Goal: Navigation & Orientation: Find specific page/section

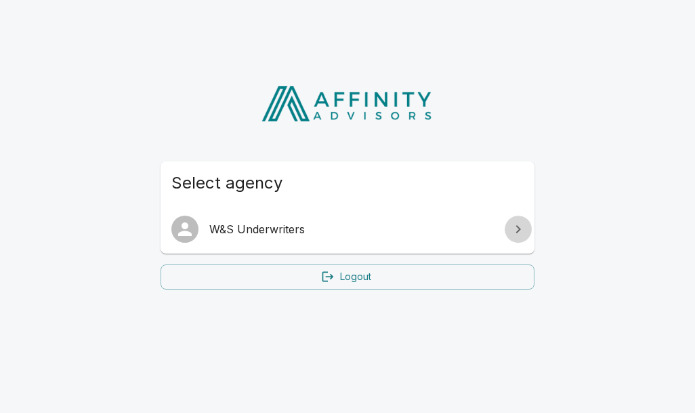
click at [509, 232] on link at bounding box center [518, 229] width 27 height 27
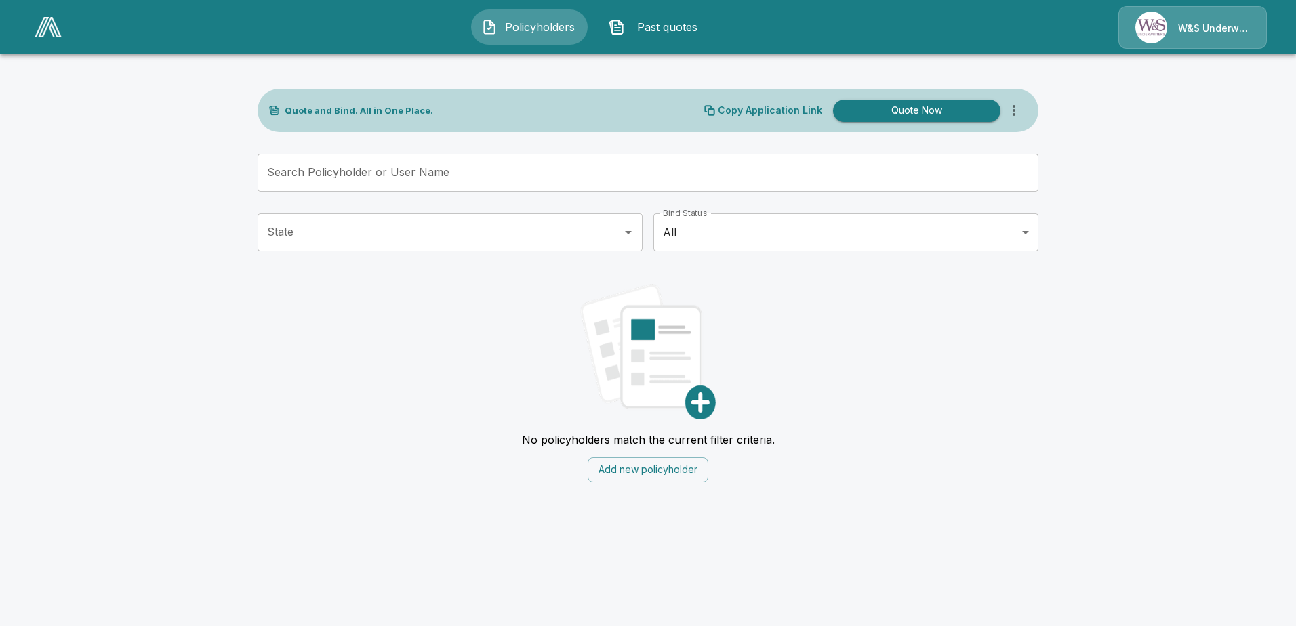
click at [662, 22] on span "Past quotes" at bounding box center [667, 27] width 75 height 16
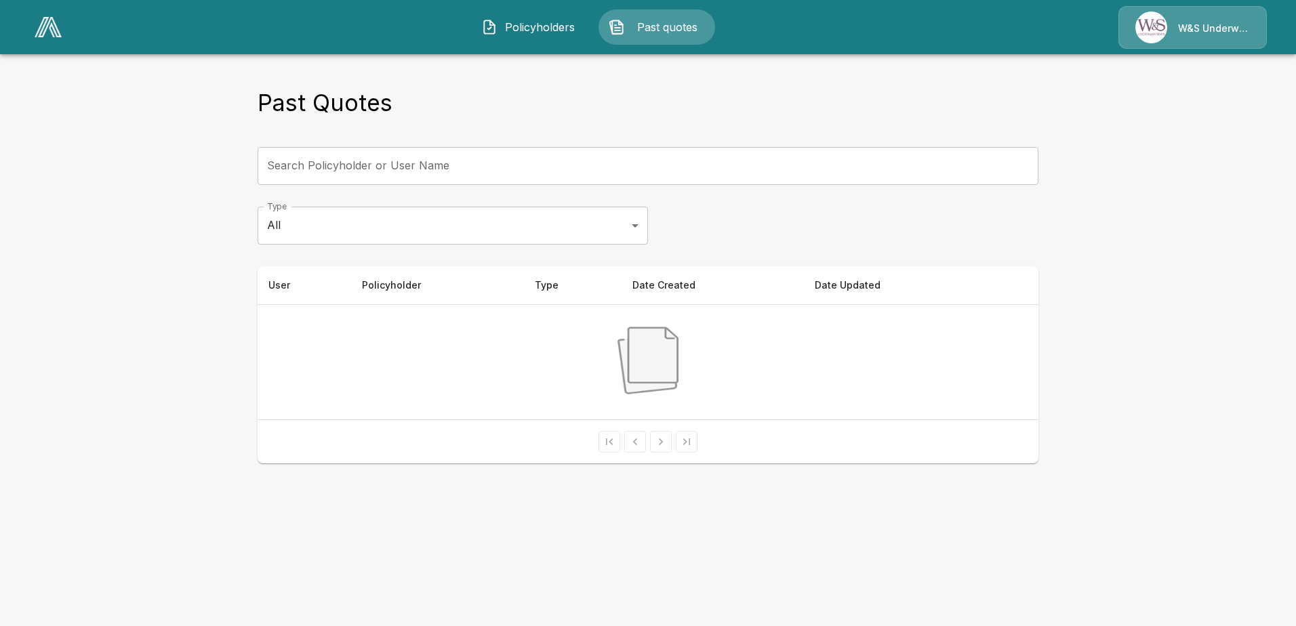
click at [540, 26] on span "Policyholders" at bounding box center [540, 27] width 75 height 16
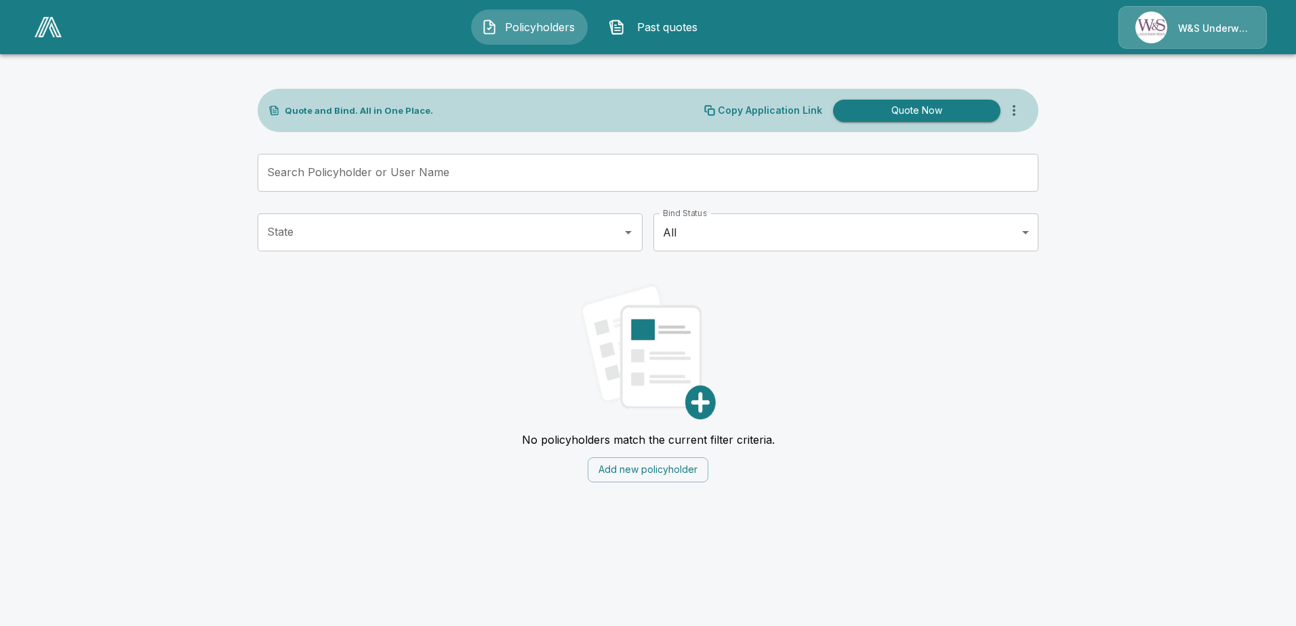
click at [685, 133] on main "Quote and Bind. All in One Place. Copy Application Link Quote Now Search Policy…" at bounding box center [648, 249] width 1296 height 499
click at [685, 164] on main "Quote and Bind. All in One Place. Copy Application Link Quote Now Search Policy…" at bounding box center [648, 249] width 1296 height 499
click at [685, 325] on main "Quote and Bind. All in One Place. Copy Application Link Quote Now Search Policy…" at bounding box center [648, 249] width 1296 height 499
drag, startPoint x: 1152, startPoint y: 159, endPoint x: 1145, endPoint y: 131, distance: 29.4
click at [685, 138] on main "Quote and Bind. All in One Place. Copy Application Link Quote Now Search Policy…" at bounding box center [648, 249] width 1296 height 499
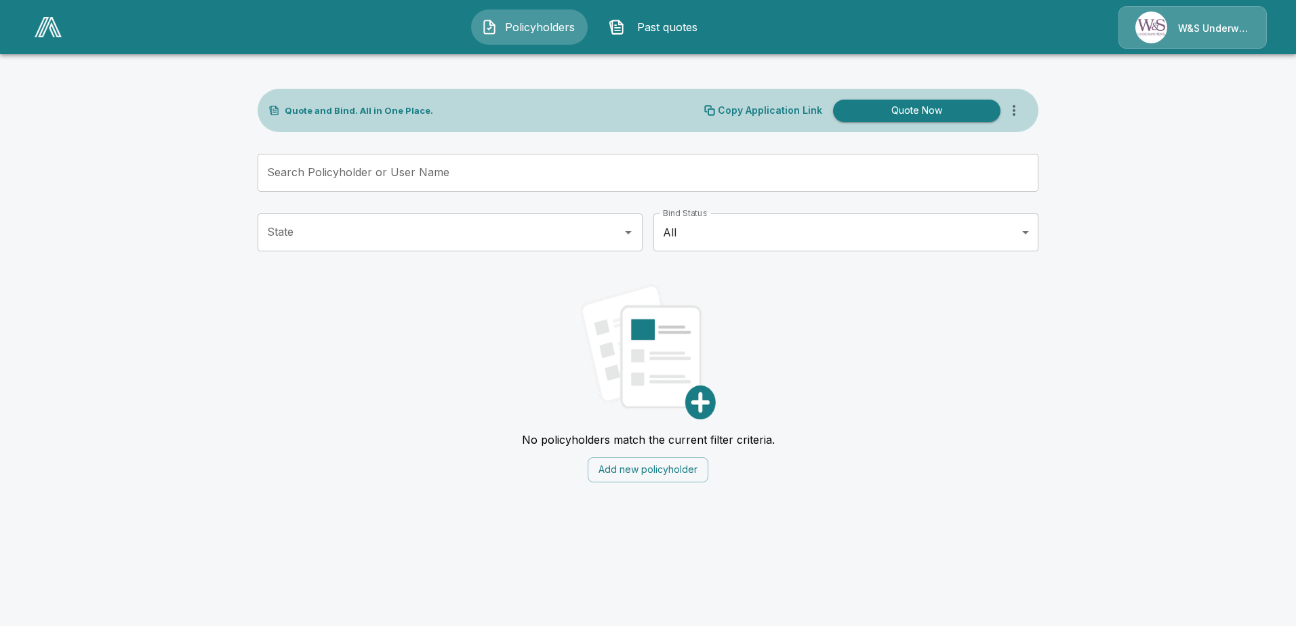
drag, startPoint x: 1105, startPoint y: 418, endPoint x: 1275, endPoint y: 402, distance: 170.9
click at [1285, 408] on main "Quote and Bind. All in One Place. Copy Application Link Quote Now Search Policy…" at bounding box center [648, 249] width 1296 height 499
